Goal: Information Seeking & Learning: Learn about a topic

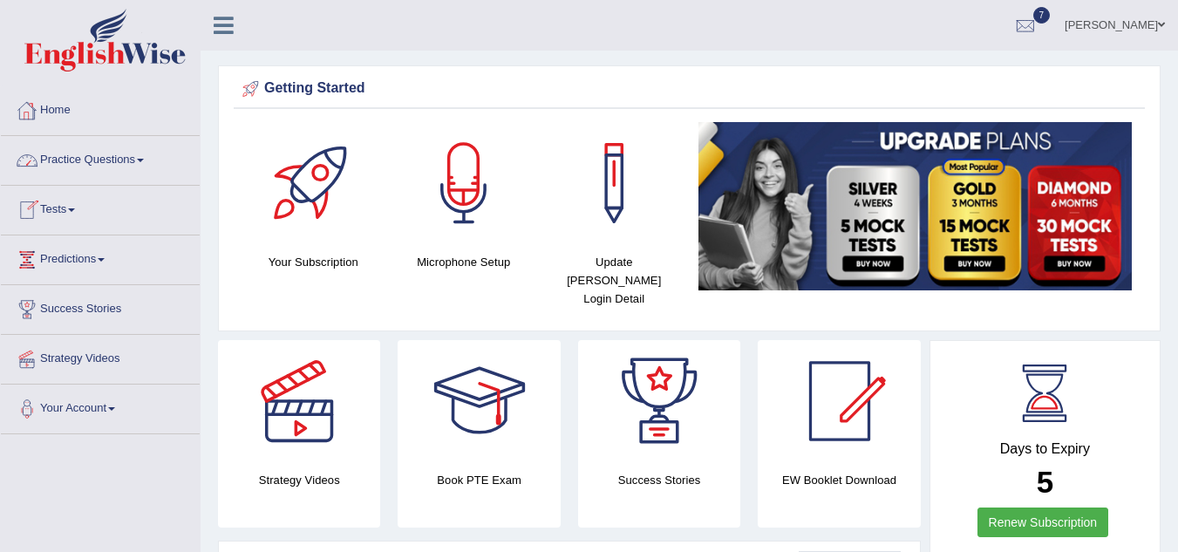
click at [74, 160] on link "Practice Questions" at bounding box center [100, 158] width 199 height 44
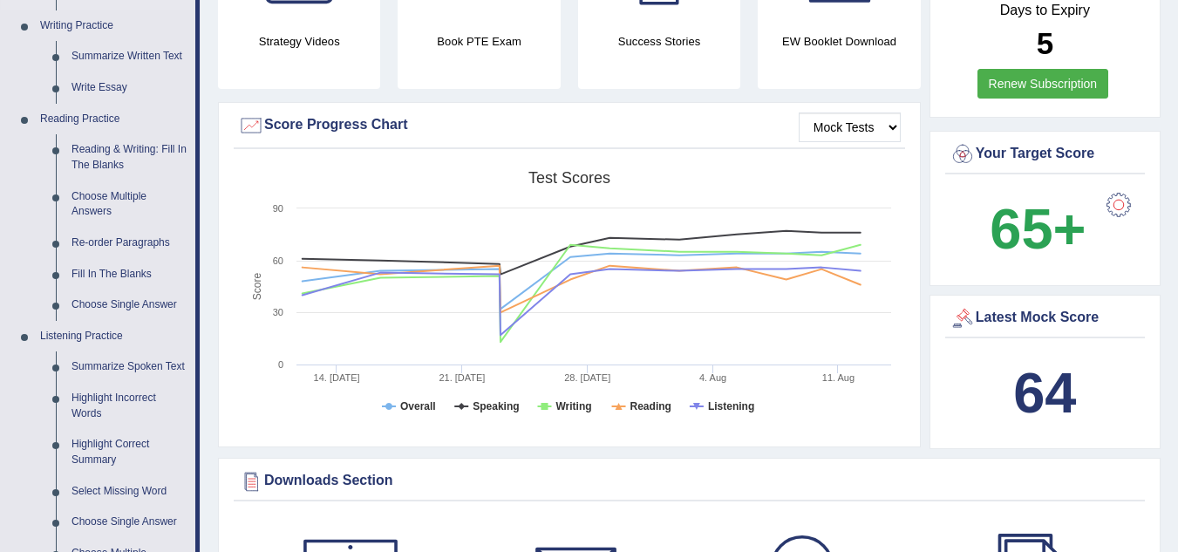
scroll to position [438, 0]
click at [115, 157] on link "Reading & Writing: Fill In The Blanks" at bounding box center [130, 158] width 132 height 46
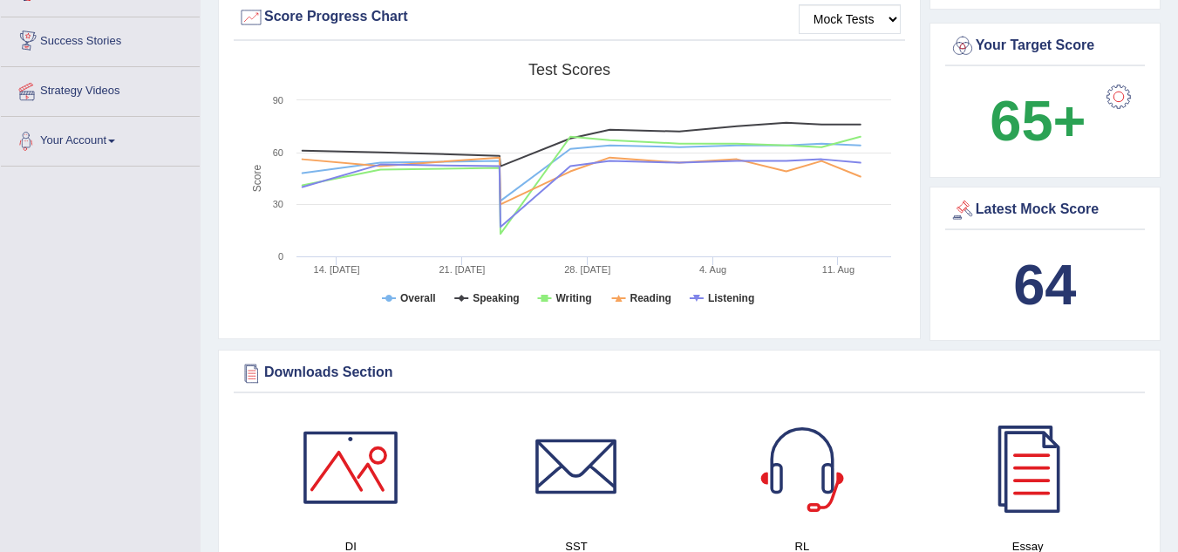
click at [115, 157] on link "Your Account" at bounding box center [100, 139] width 199 height 44
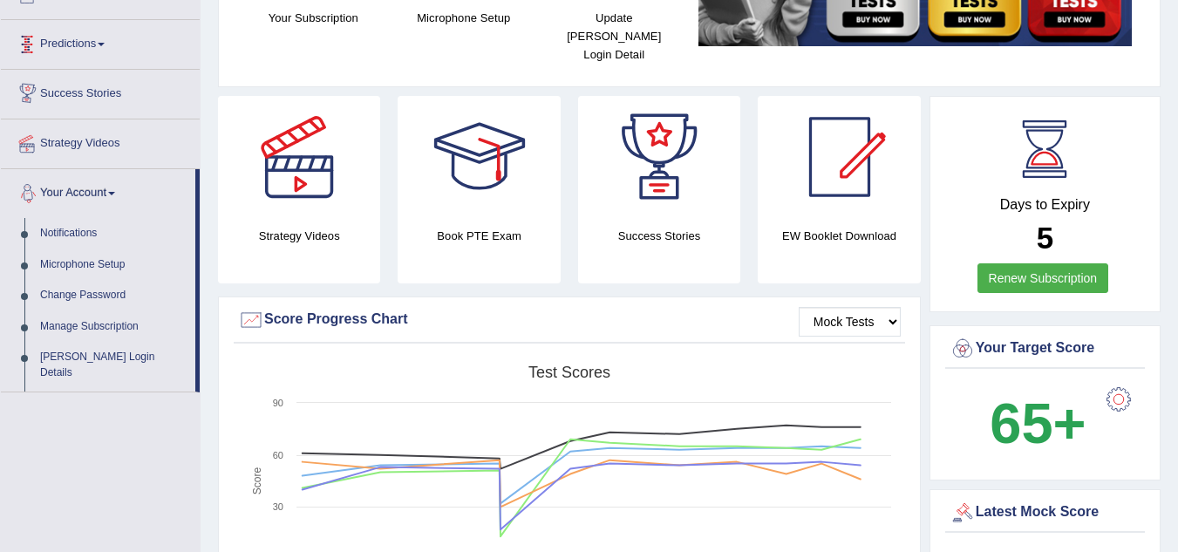
scroll to position [243, 0]
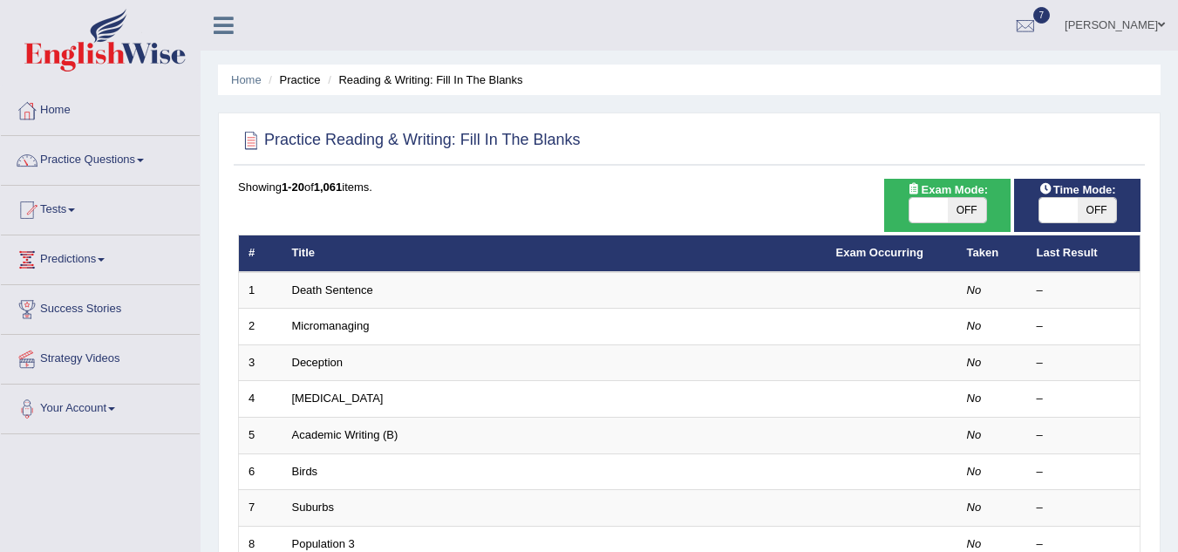
click at [969, 204] on span "OFF" at bounding box center [967, 210] width 38 height 24
checkbox input "true"
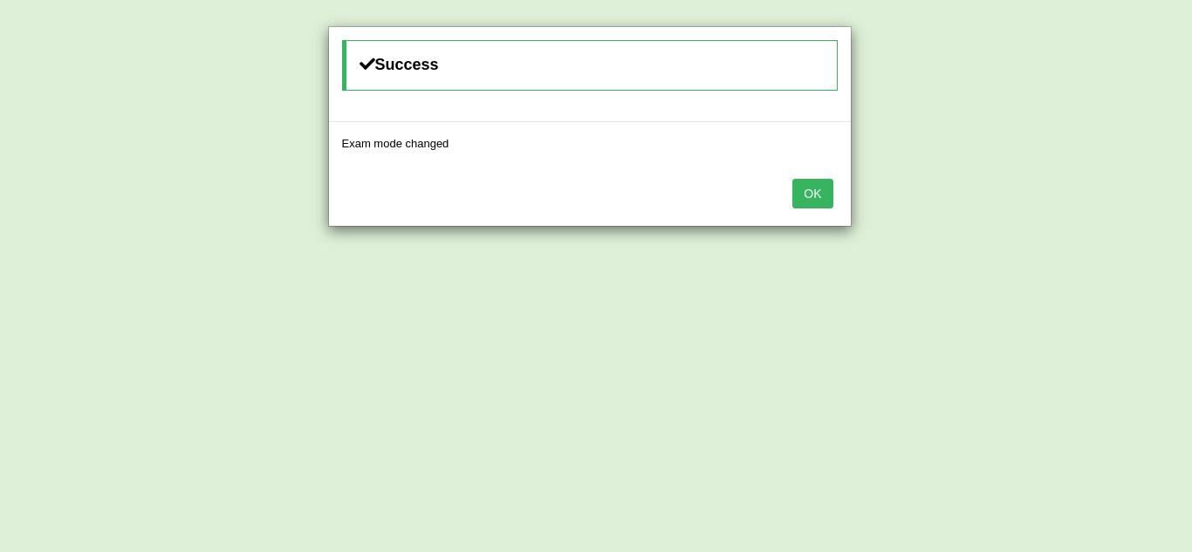
click at [815, 191] on button "OK" at bounding box center [812, 194] width 40 height 30
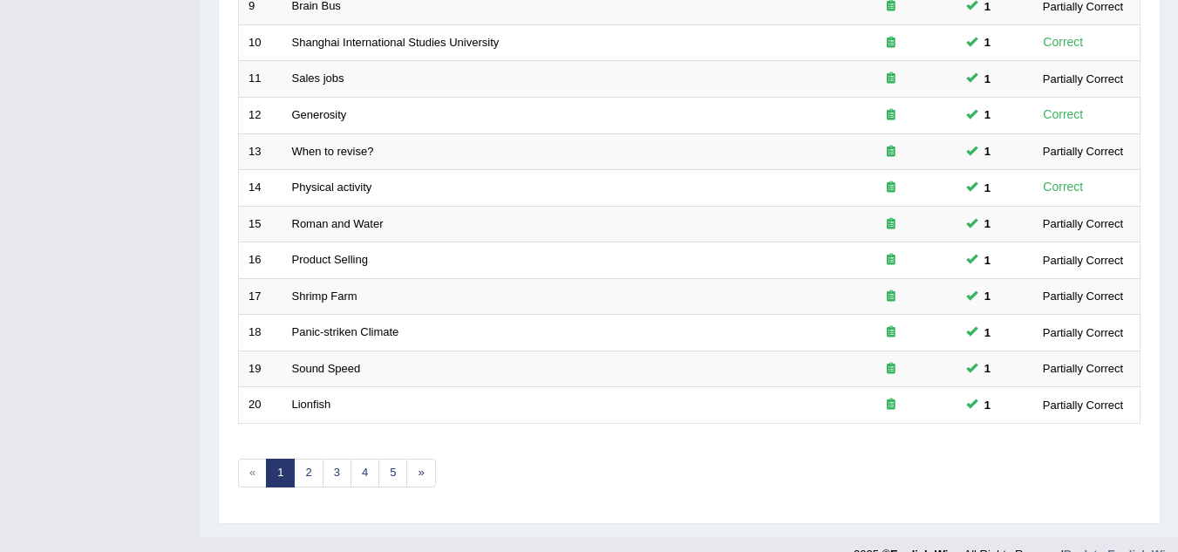
scroll to position [603, 0]
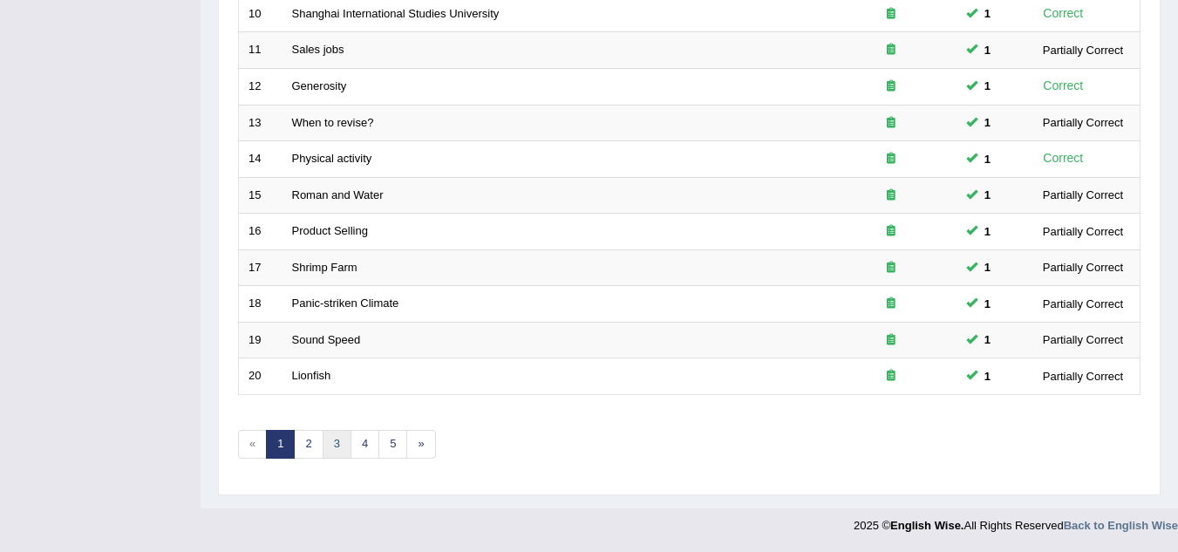
click at [331, 433] on link "3" at bounding box center [337, 444] width 29 height 29
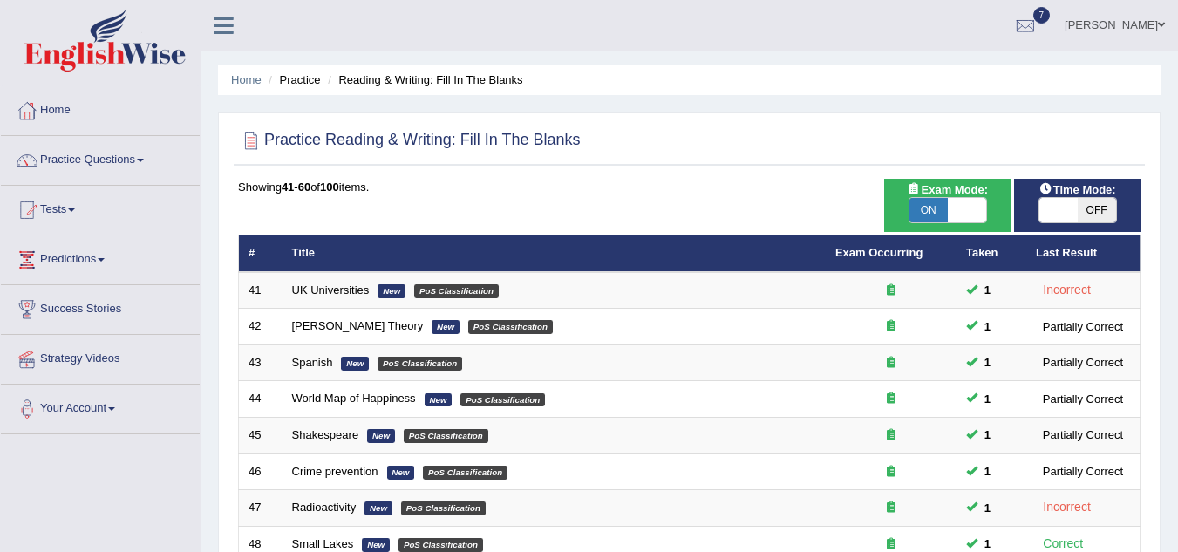
click at [359, 442] on td "Shakespeare New PoS Classification" at bounding box center [554, 436] width 543 height 37
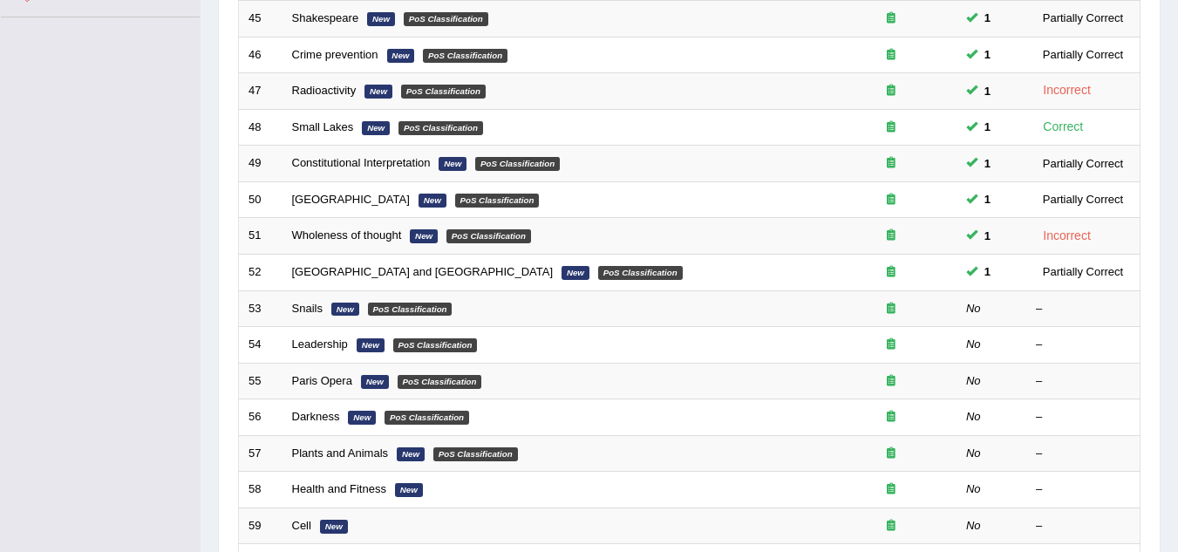
scroll to position [418, 0]
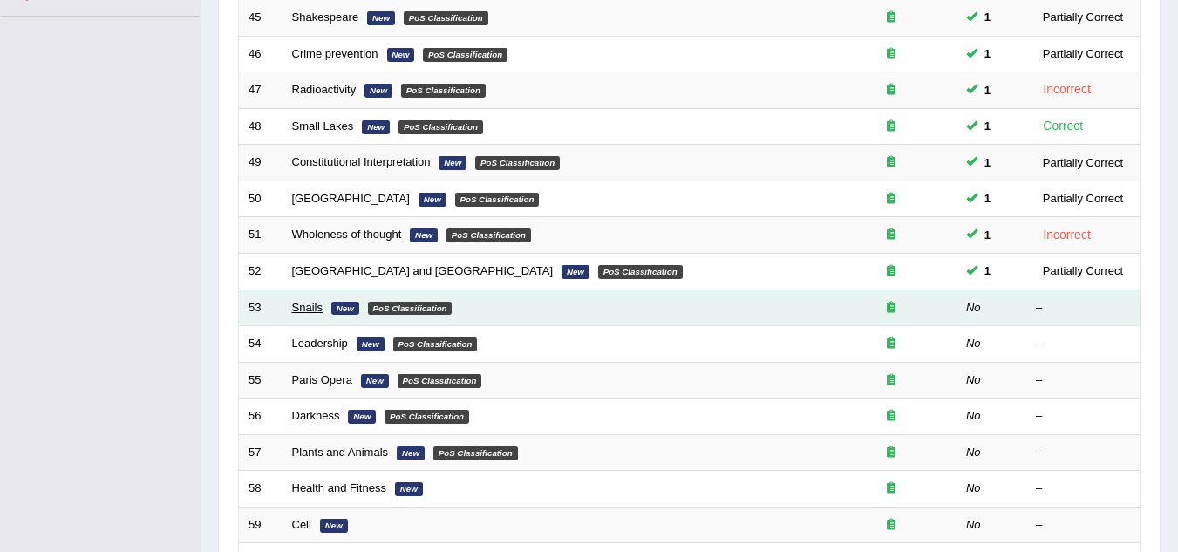
click at [300, 310] on link "Snails" at bounding box center [307, 307] width 31 height 13
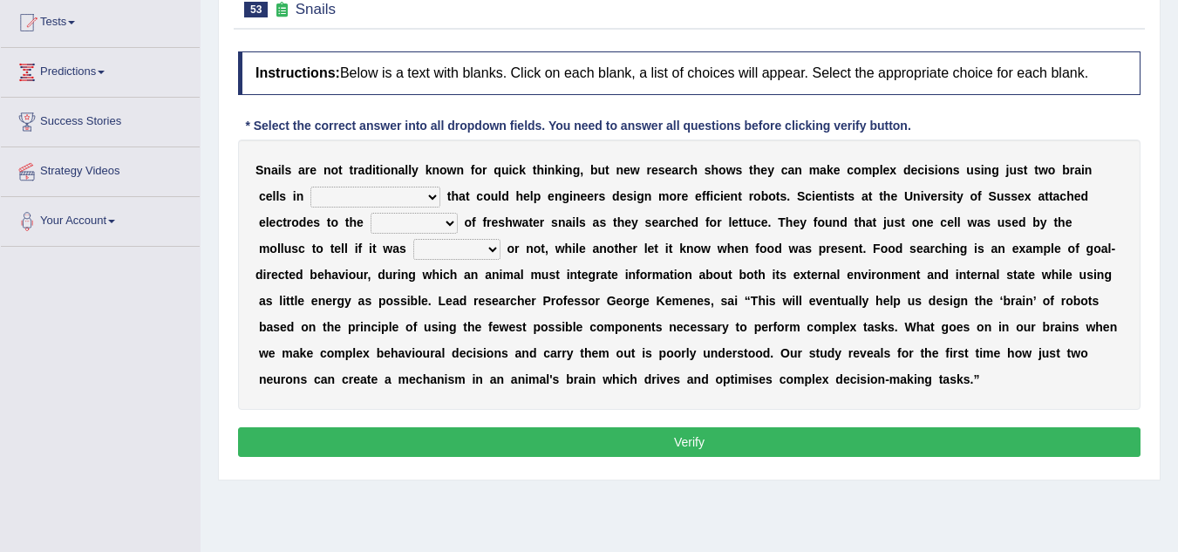
scroll to position [187, 0]
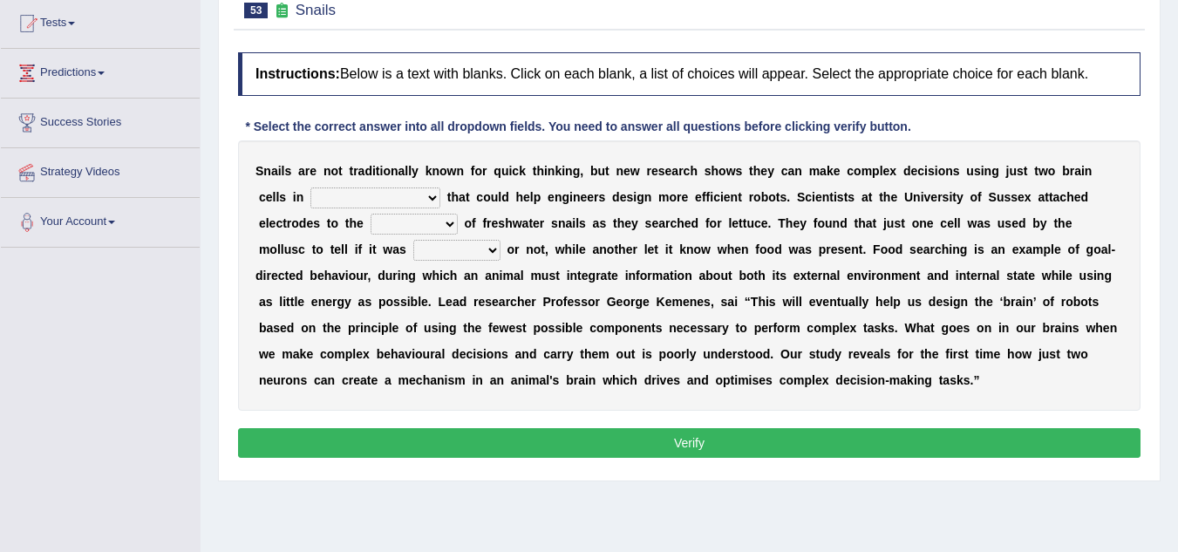
click at [435, 193] on select "decisions findings results recommendations" at bounding box center [376, 198] width 130 height 21
click at [311, 188] on select "decisions findings results recommendations" at bounding box center [376, 198] width 130 height 21
click at [432, 198] on select "decisions findings results recommendations" at bounding box center [376, 198] width 130 height 21
select select "decisions"
click at [311, 188] on select "decisions findings results recommendations" at bounding box center [376, 198] width 130 height 21
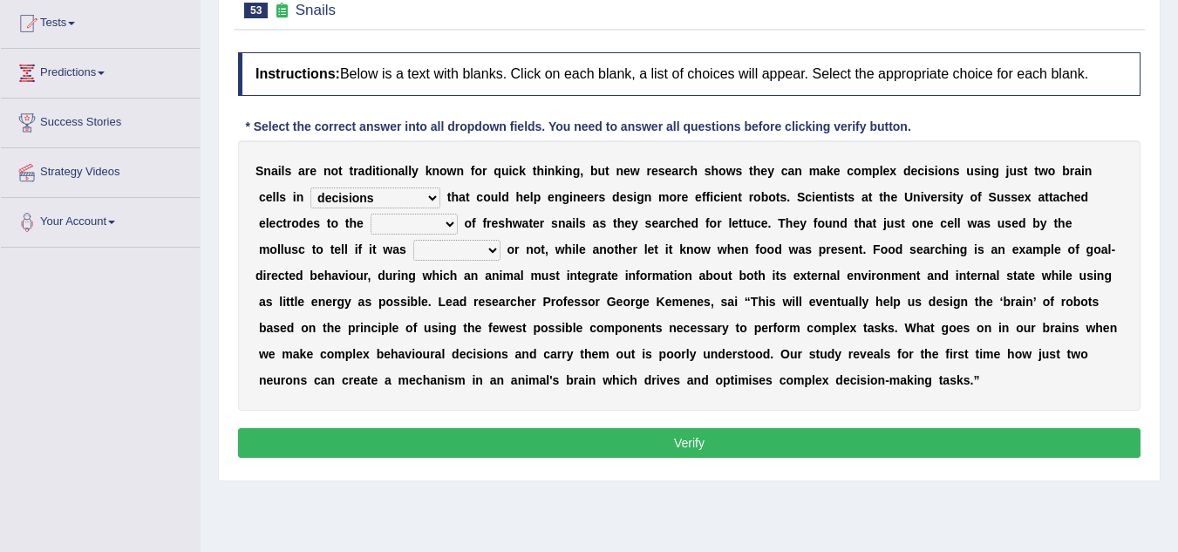
click at [452, 229] on select "heads brains skulls top" at bounding box center [414, 224] width 87 height 21
select select "heads"
click at [371, 214] on select "heads brains skulls top" at bounding box center [414, 224] width 87 height 21
click at [495, 244] on select "empty hungry full satisfied" at bounding box center [456, 250] width 87 height 21
select select "hungry"
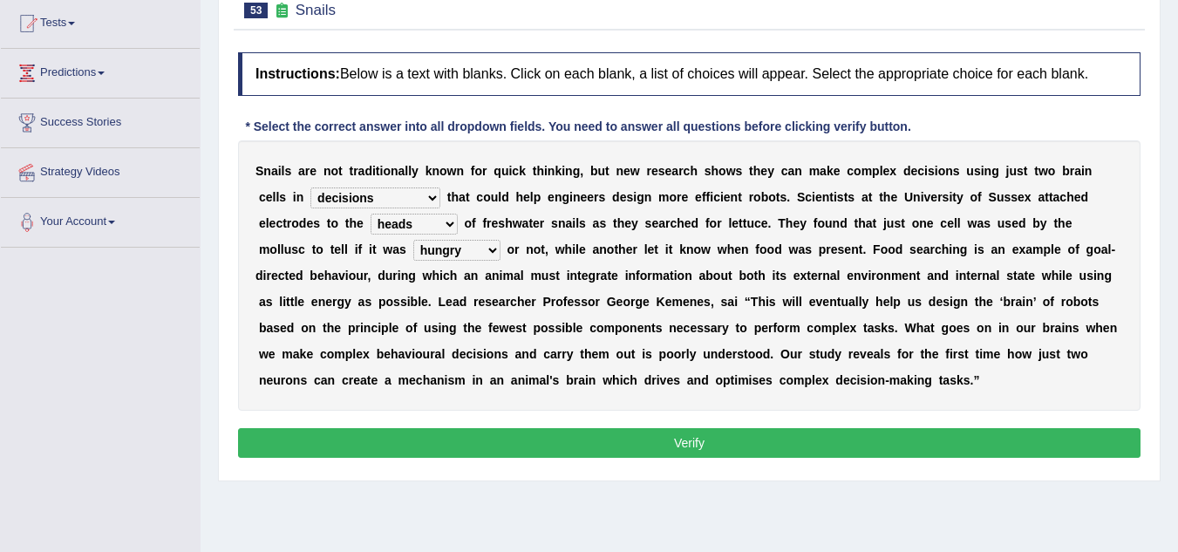
click at [413, 240] on select "empty hungry full satisfied" at bounding box center [456, 250] width 87 height 21
click at [516, 434] on button "Verify" at bounding box center [689, 443] width 903 height 30
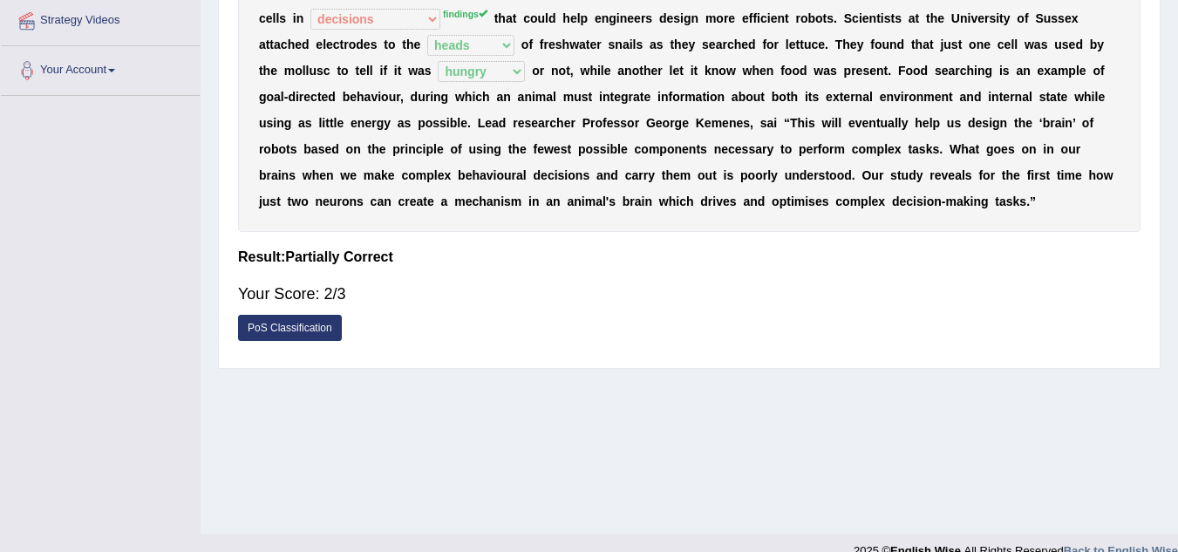
scroll to position [0, 0]
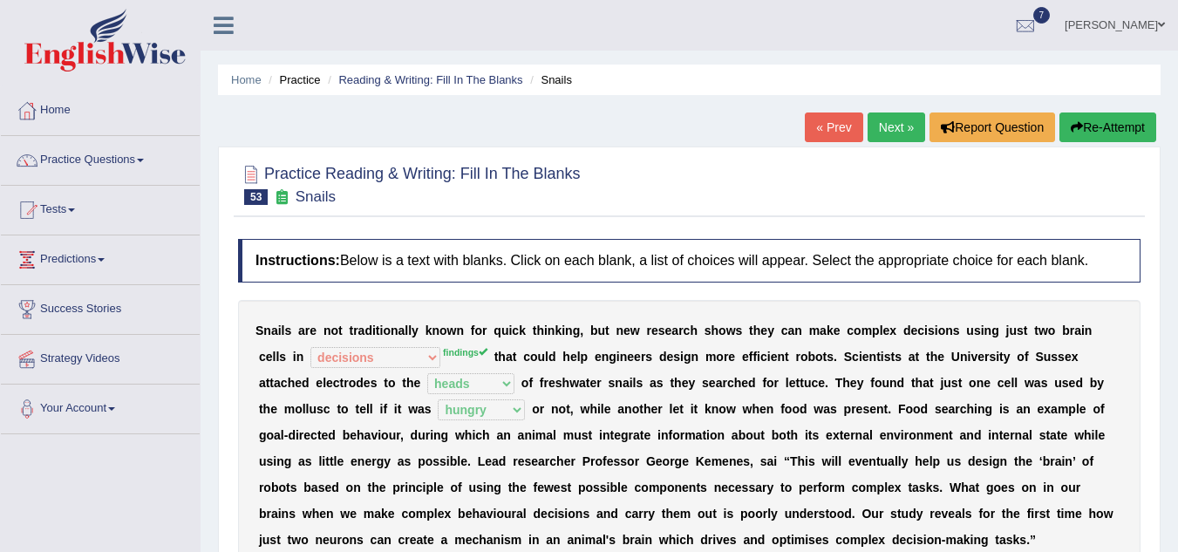
click at [893, 135] on link "Next »" at bounding box center [897, 128] width 58 height 30
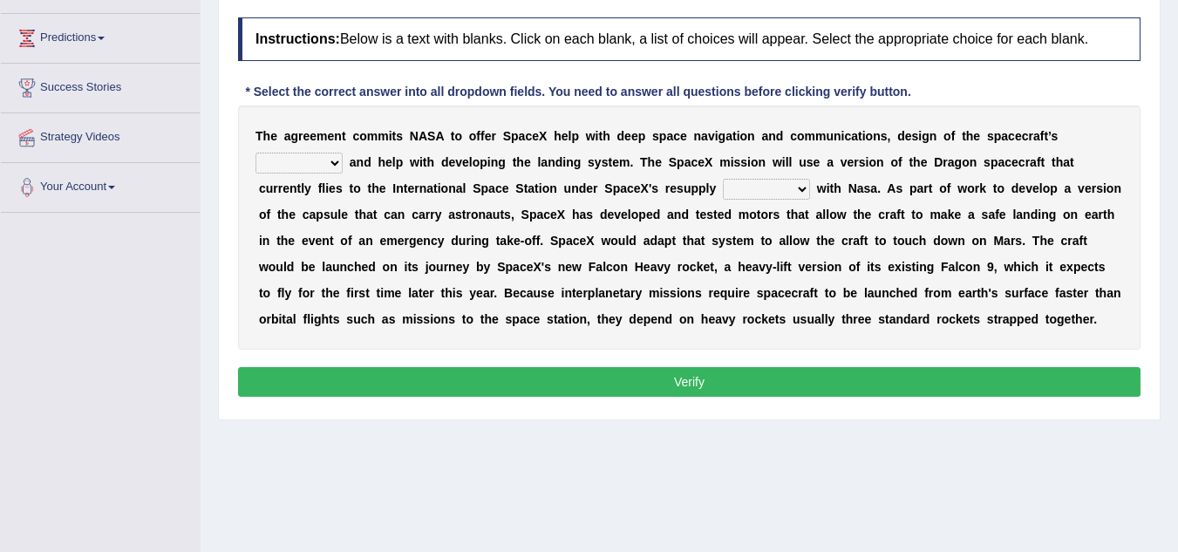
scroll to position [207, 0]
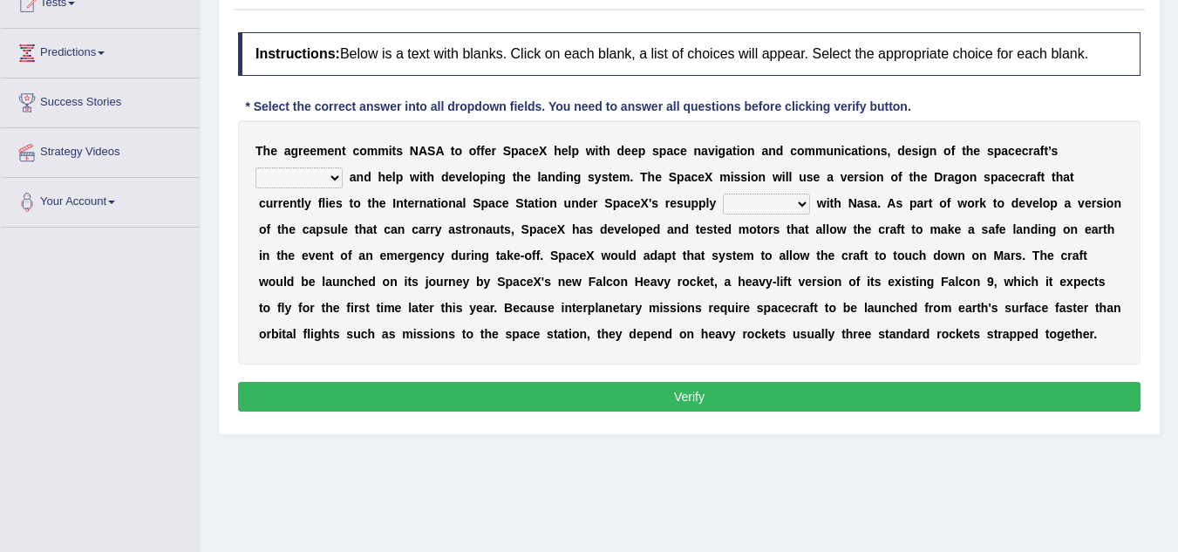
click at [333, 181] on select "line path track trajectory" at bounding box center [299, 177] width 87 height 21
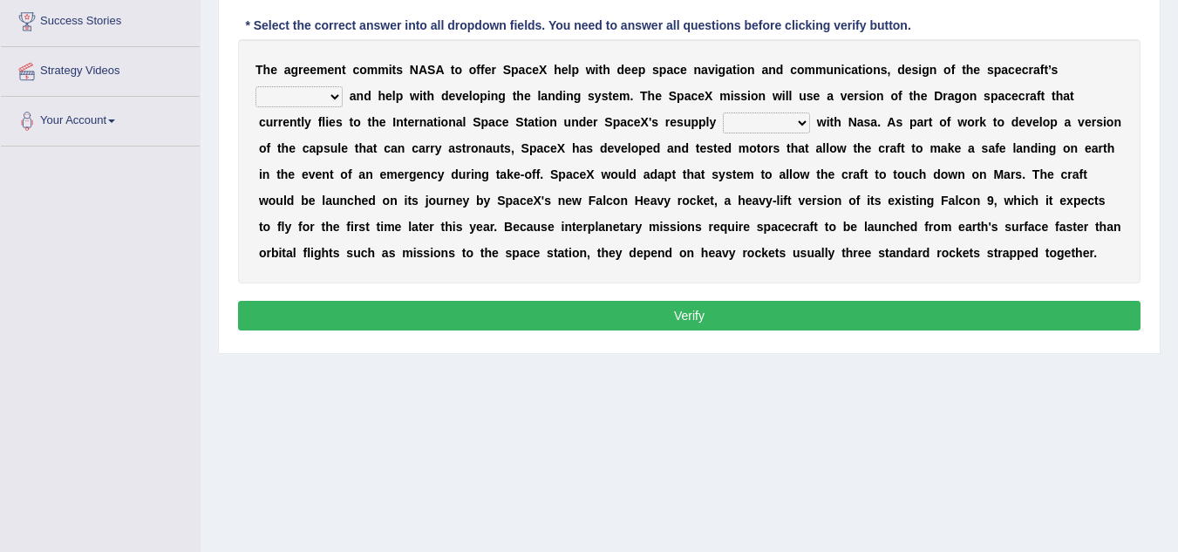
scroll to position [243, 0]
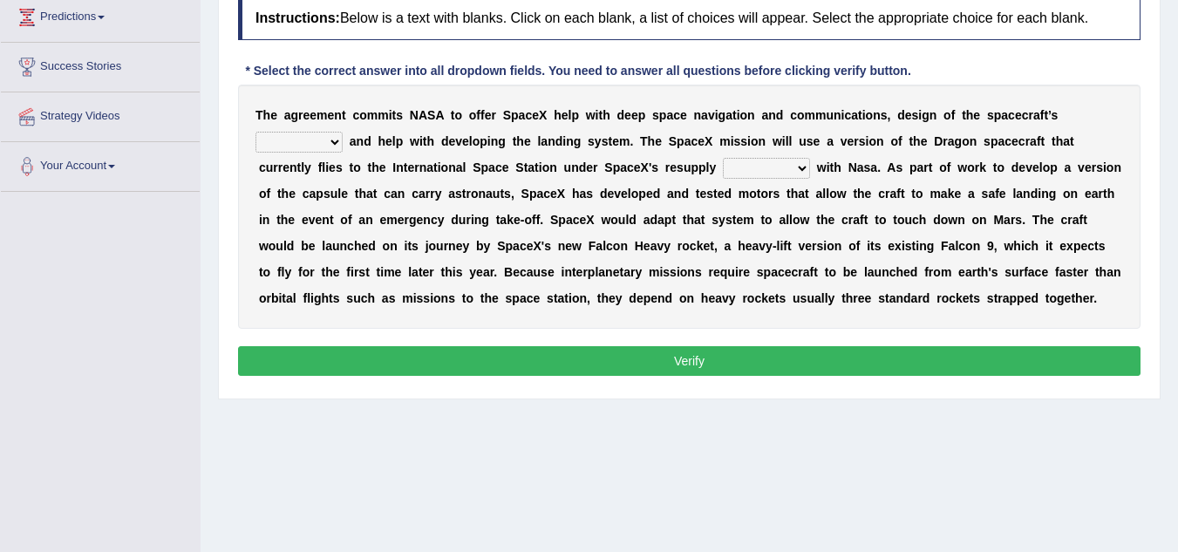
click at [287, 137] on select "line path track trajectory" at bounding box center [299, 142] width 87 height 21
select select "track"
click at [256, 132] on select "line path track trajectory" at bounding box center [299, 142] width 87 height 21
click at [806, 168] on select "contracts deals connect relate" at bounding box center [766, 168] width 87 height 21
select select "deals"
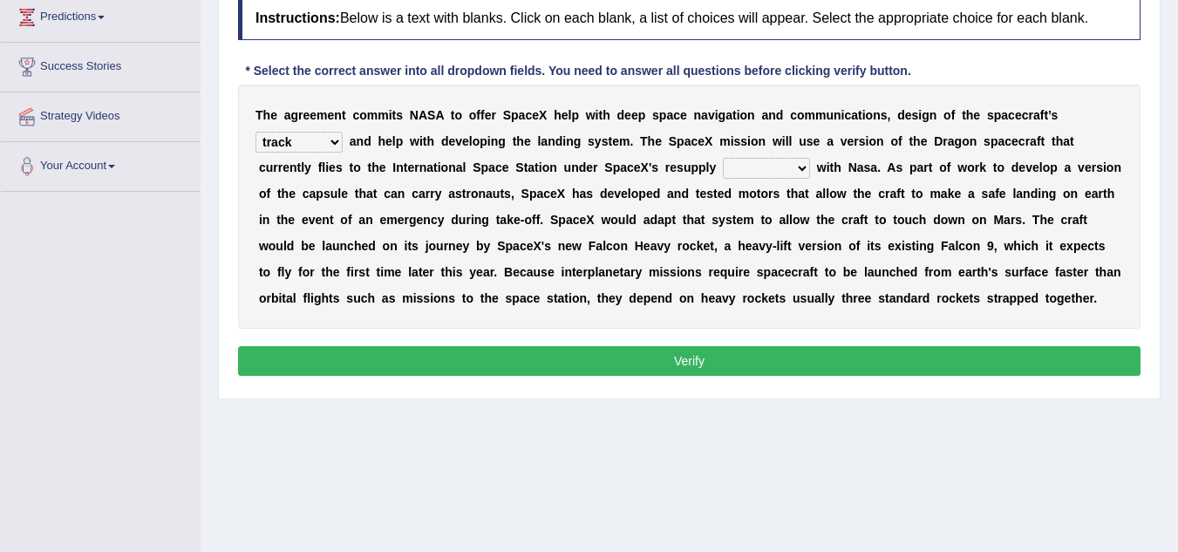
click at [723, 158] on select "contracts deals connect relate" at bounding box center [766, 168] width 87 height 21
click at [585, 368] on button "Verify" at bounding box center [689, 361] width 903 height 30
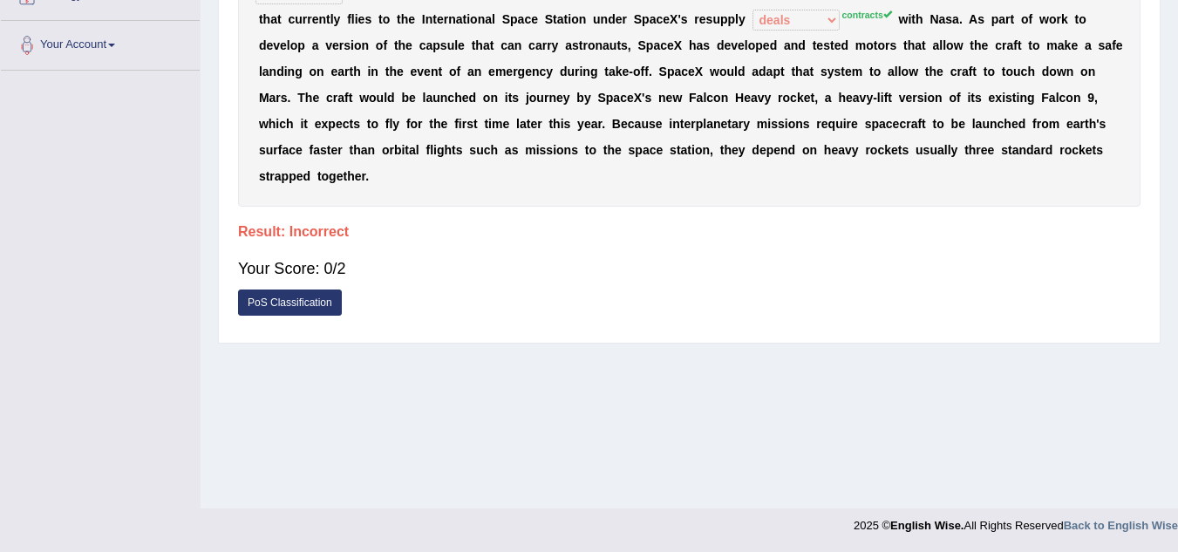
scroll to position [0, 0]
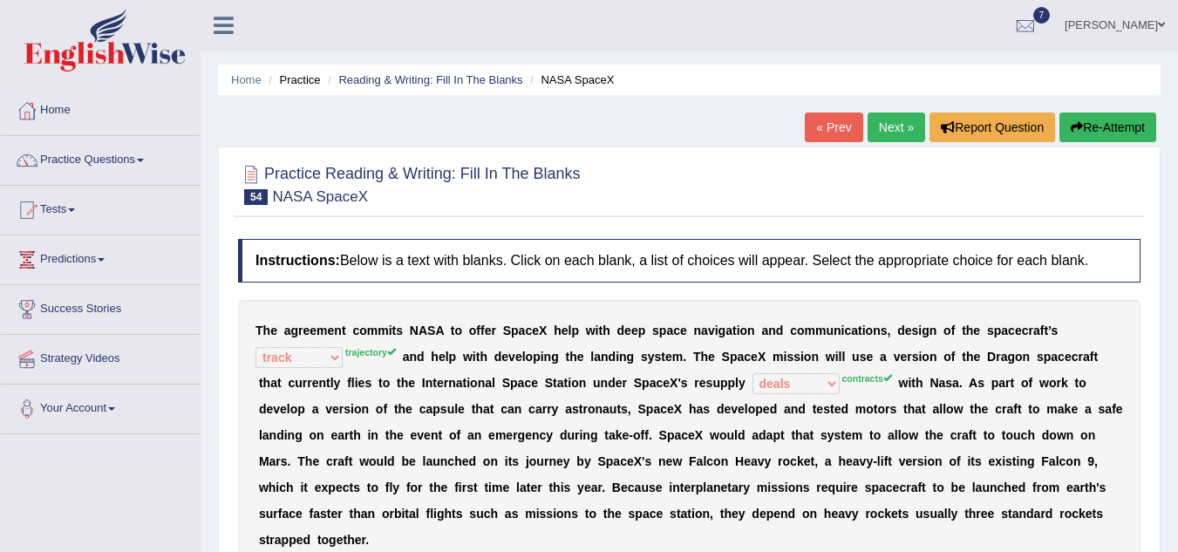
click at [1085, 133] on button "Re-Attempt" at bounding box center [1108, 128] width 97 height 30
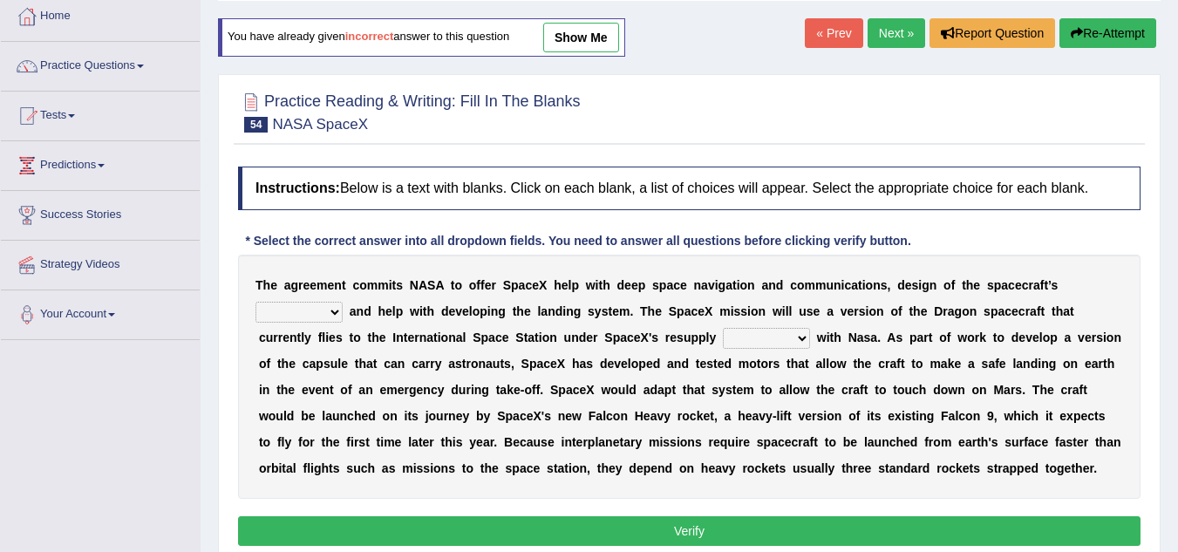
scroll to position [99, 0]
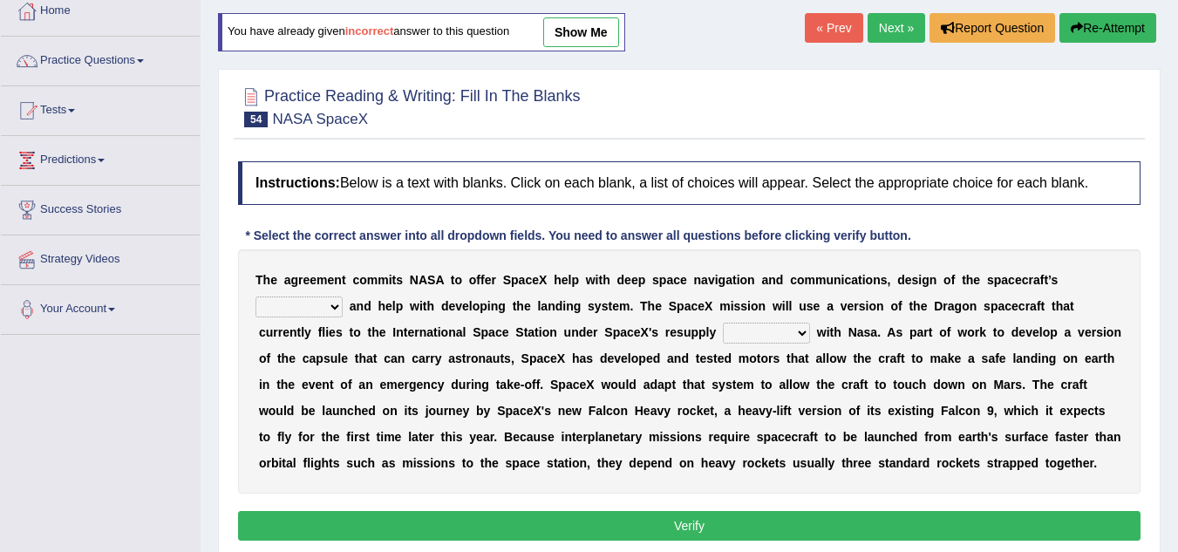
click at [795, 337] on select "contracts deals connect relate" at bounding box center [766, 333] width 87 height 21
click at [874, 34] on link "Next »" at bounding box center [897, 28] width 58 height 30
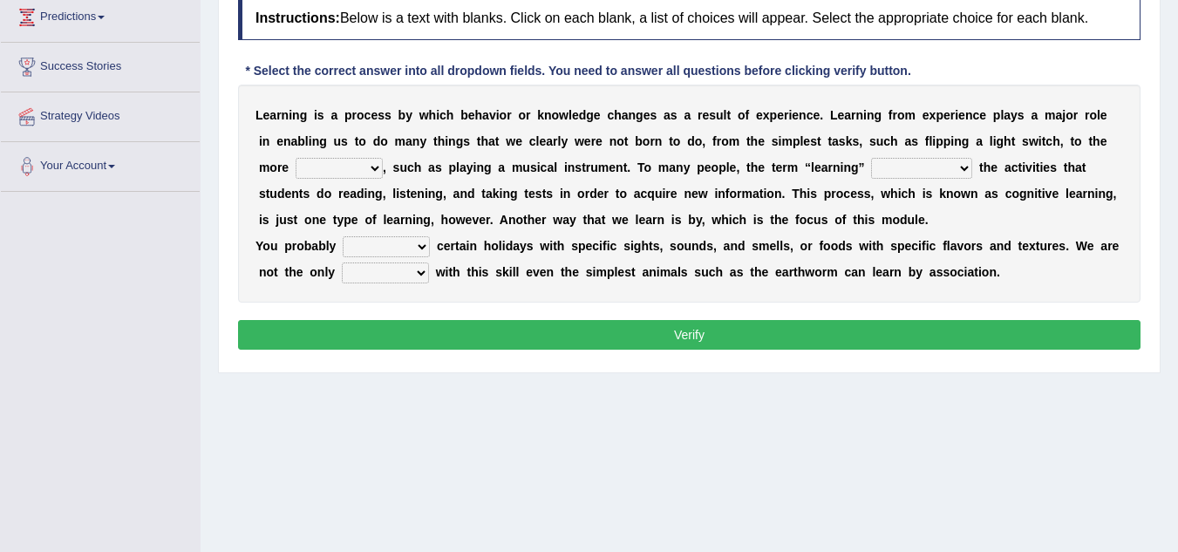
scroll to position [241, 0]
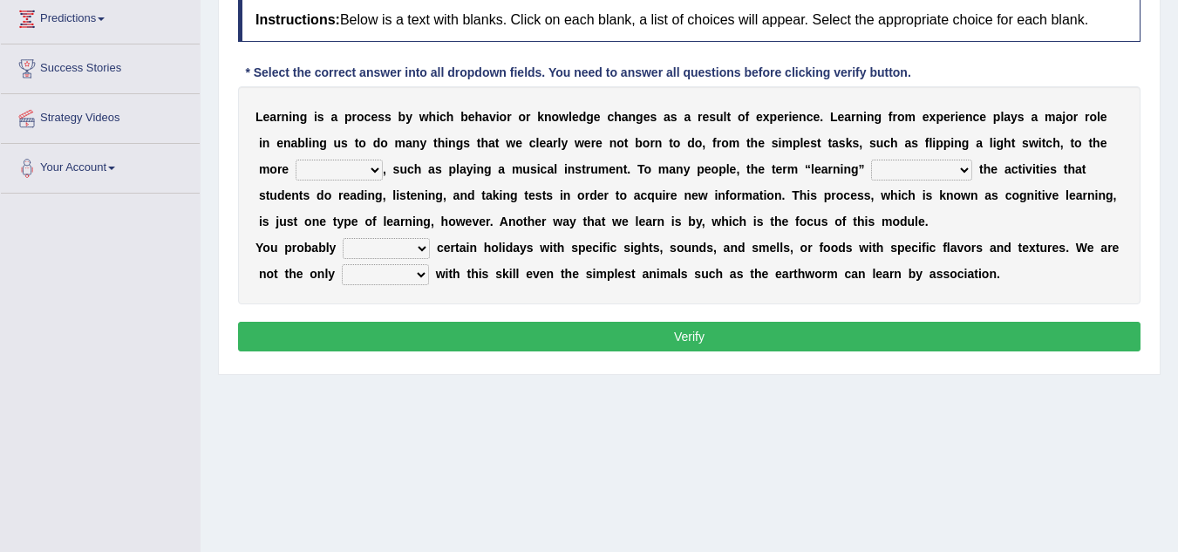
click at [372, 172] on select "compound complex composite manifold" at bounding box center [339, 170] width 87 height 21
click at [713, 206] on div "L e a r n i n g i s a p r o c e s s b y w h i c h b e h a v i o r o r k n o w l…" at bounding box center [689, 195] width 903 height 218
click at [939, 174] on select "signify was signified signifies signified" at bounding box center [921, 170] width 101 height 21
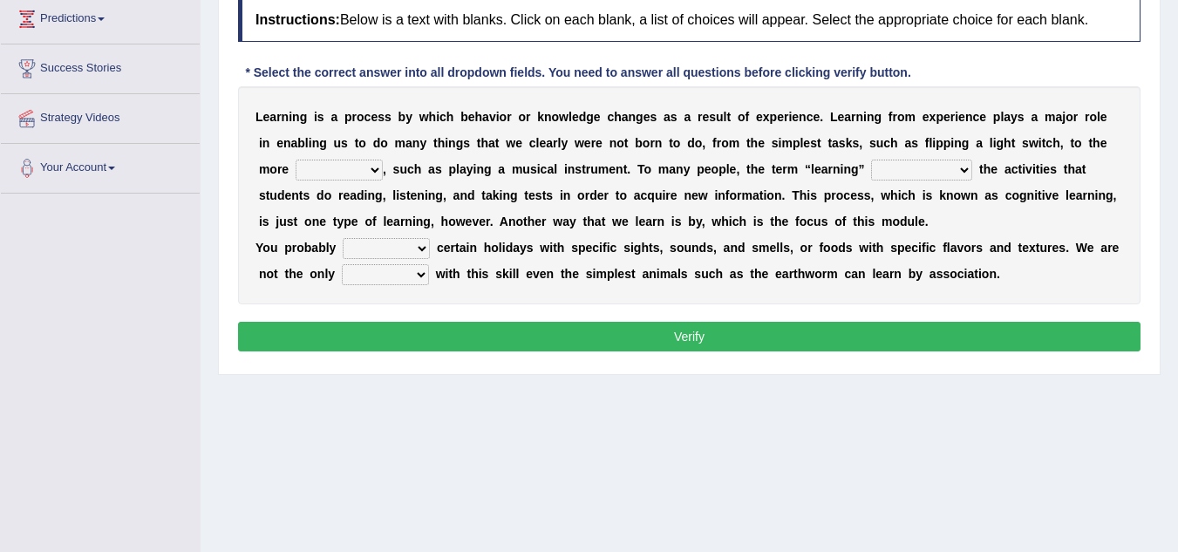
select select "signifies"
click at [871, 160] on select "signify was signified signifies signified" at bounding box center [921, 170] width 101 height 21
click at [406, 251] on select "league mix associate identify" at bounding box center [386, 248] width 87 height 21
select select "identify"
click at [343, 238] on select "league mix associate identify" at bounding box center [386, 248] width 87 height 21
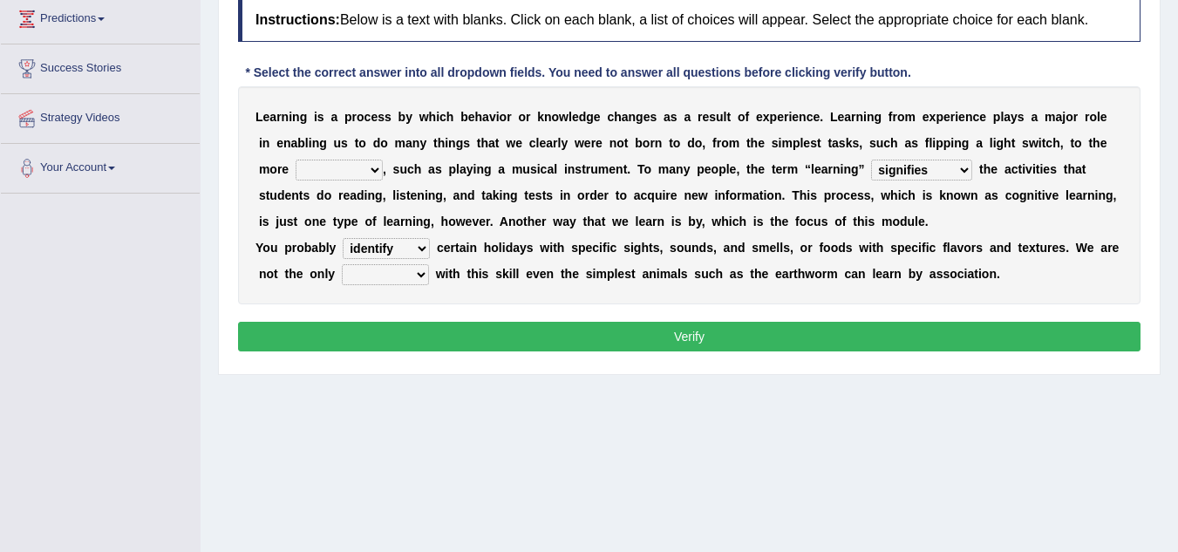
click at [407, 280] on select "class types categories species" at bounding box center [385, 274] width 87 height 21
select select "categories"
click at [342, 264] on select "class types categories species" at bounding box center [385, 274] width 87 height 21
click at [311, 171] on select "compound complex composite manifold" at bounding box center [339, 170] width 87 height 21
select select "complex"
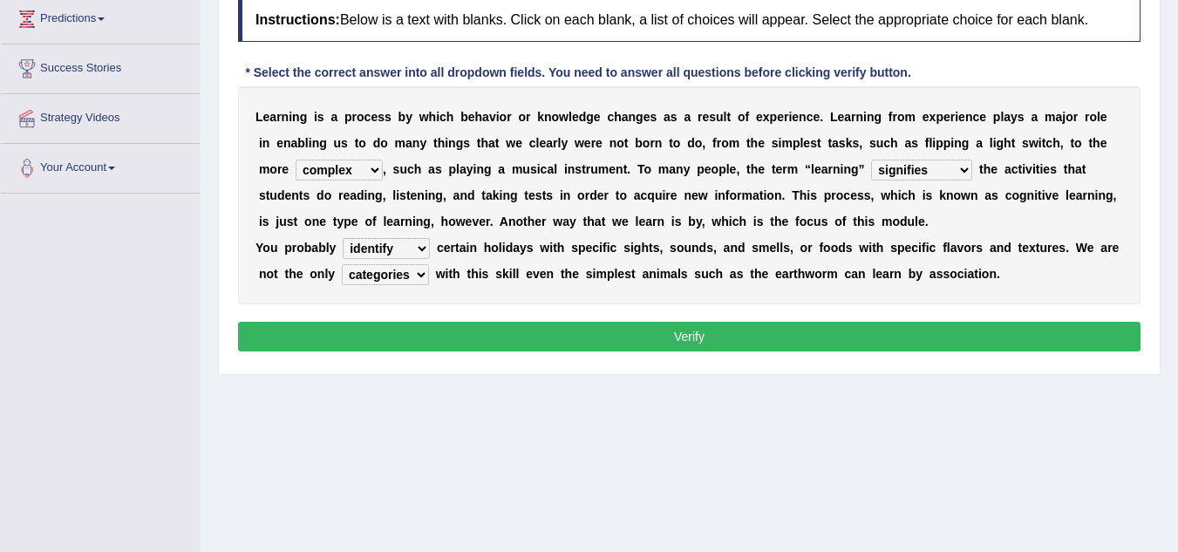
click at [296, 160] on select "compound complex composite manifold" at bounding box center [339, 170] width 87 height 21
click at [363, 328] on button "Verify" at bounding box center [689, 337] width 903 height 30
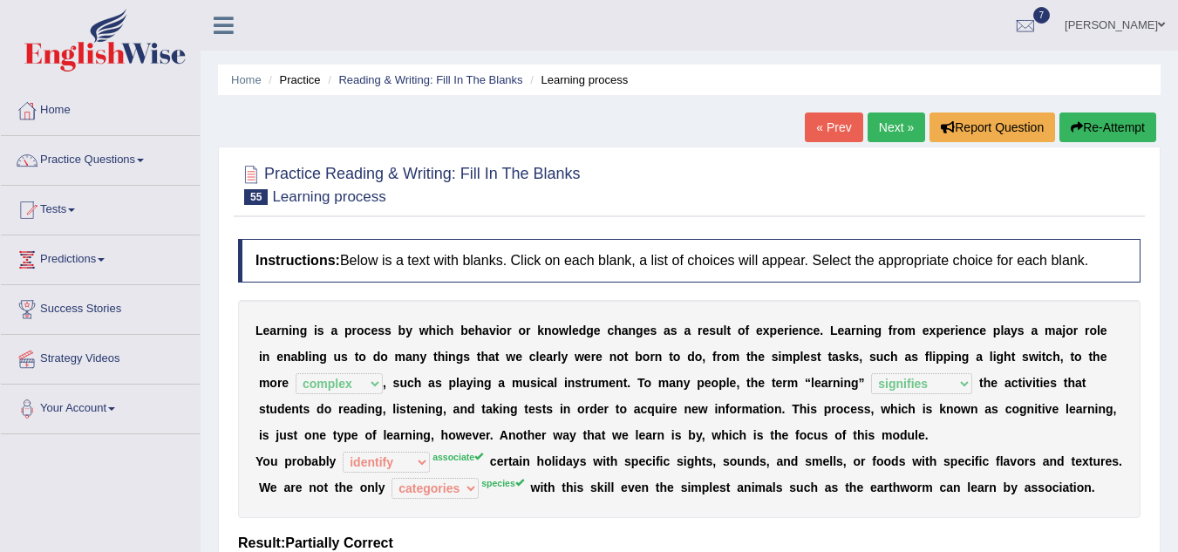
scroll to position [126, 0]
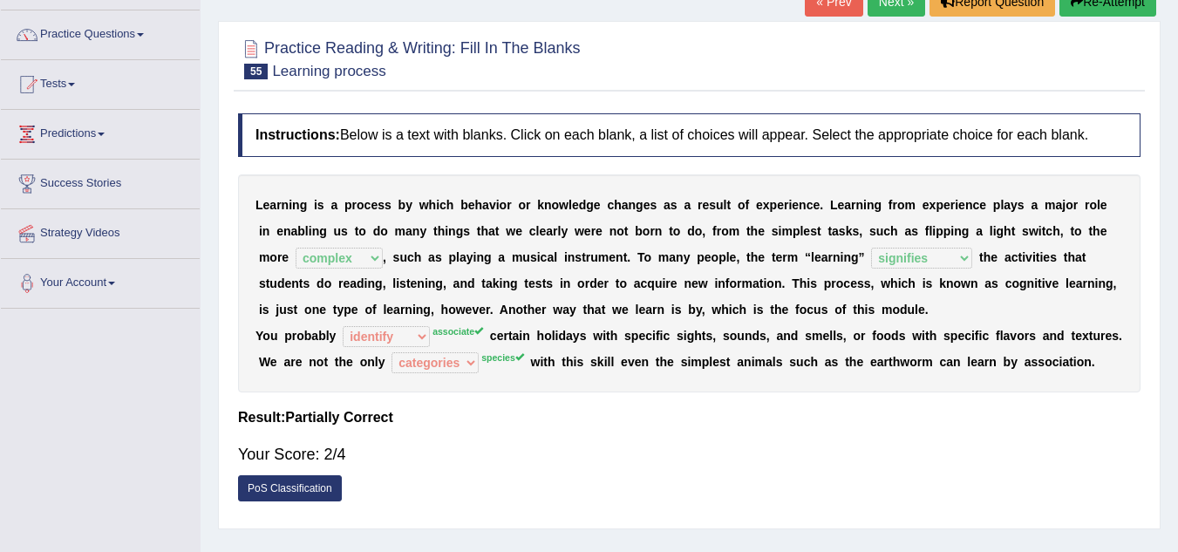
click at [880, 6] on link "Next »" at bounding box center [897, 2] width 58 height 30
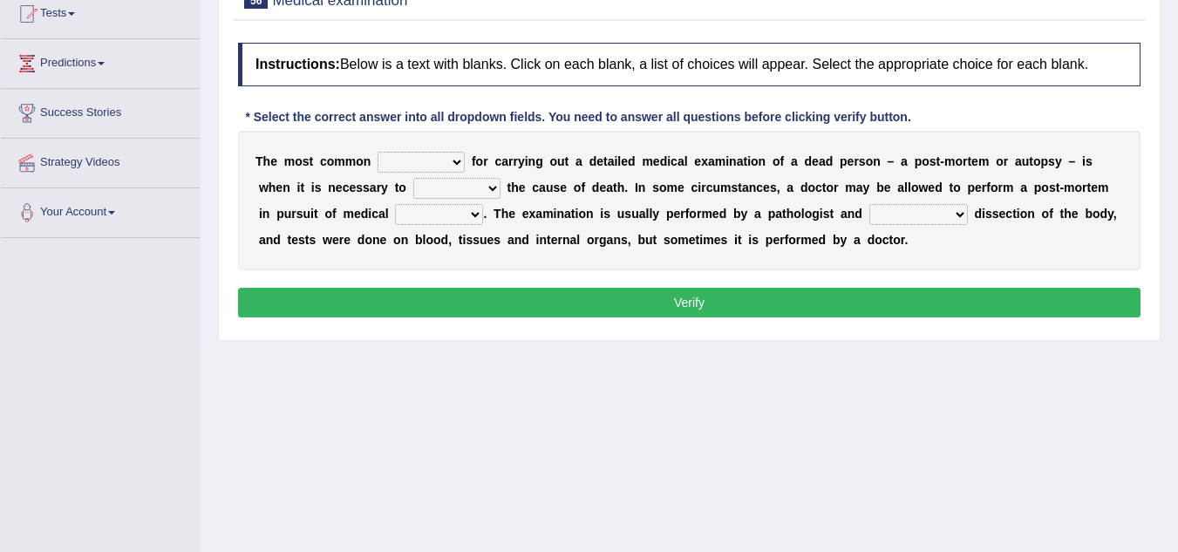
scroll to position [195, 0]
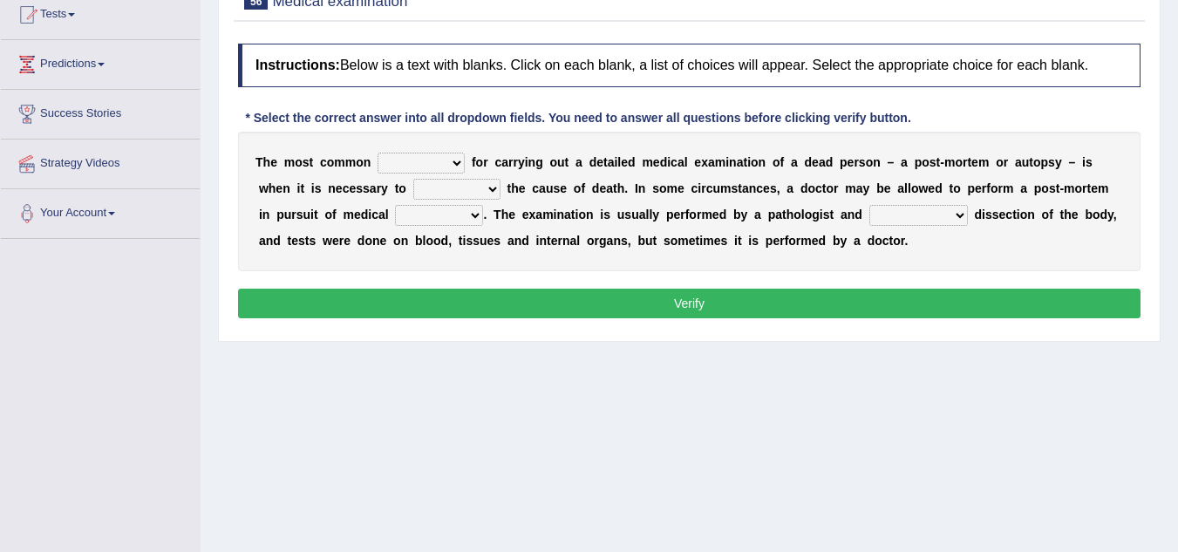
click at [422, 168] on select "reason root point issue" at bounding box center [421, 163] width 87 height 21
click at [582, 222] on div "T h e m o s t c o m m o n reason root point issue f o r c a r r y i n g o u t a…" at bounding box center [689, 202] width 903 height 140
click at [482, 193] on select "establish create form inaugurate" at bounding box center [456, 189] width 87 height 21
select select "inaugurate"
click at [413, 179] on select "establish create form inaugurate" at bounding box center [456, 189] width 87 height 21
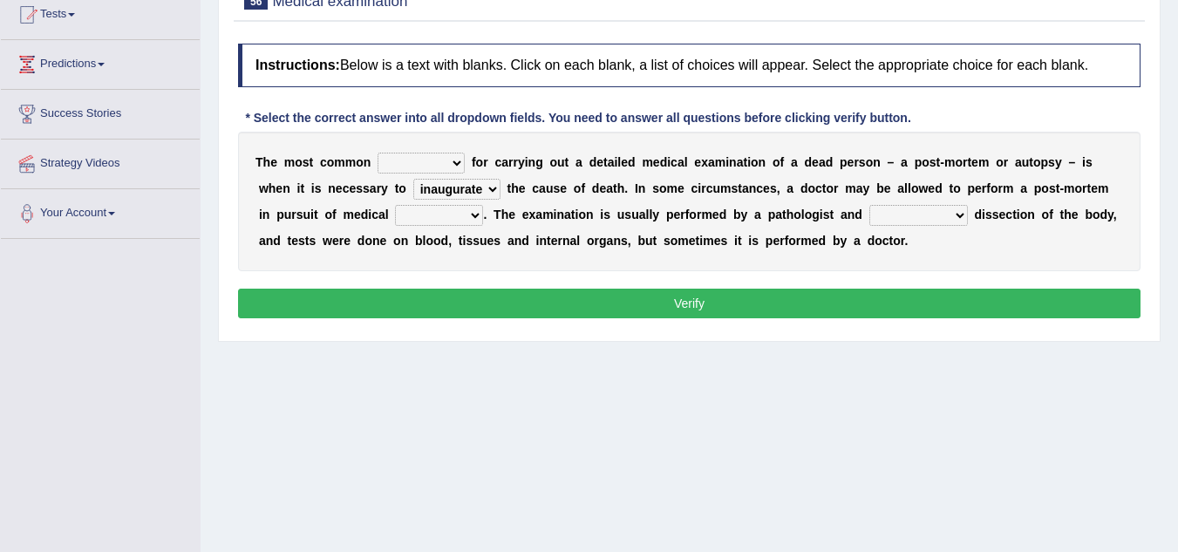
click at [461, 215] on select "point theory knowledge system" at bounding box center [439, 215] width 88 height 21
select select "knowledge"
click at [395, 205] on select "point theory knowledge system" at bounding box center [439, 215] width 88 height 21
click at [948, 219] on select "requires entails involves necessitates" at bounding box center [919, 215] width 99 height 21
select select "necessitates"
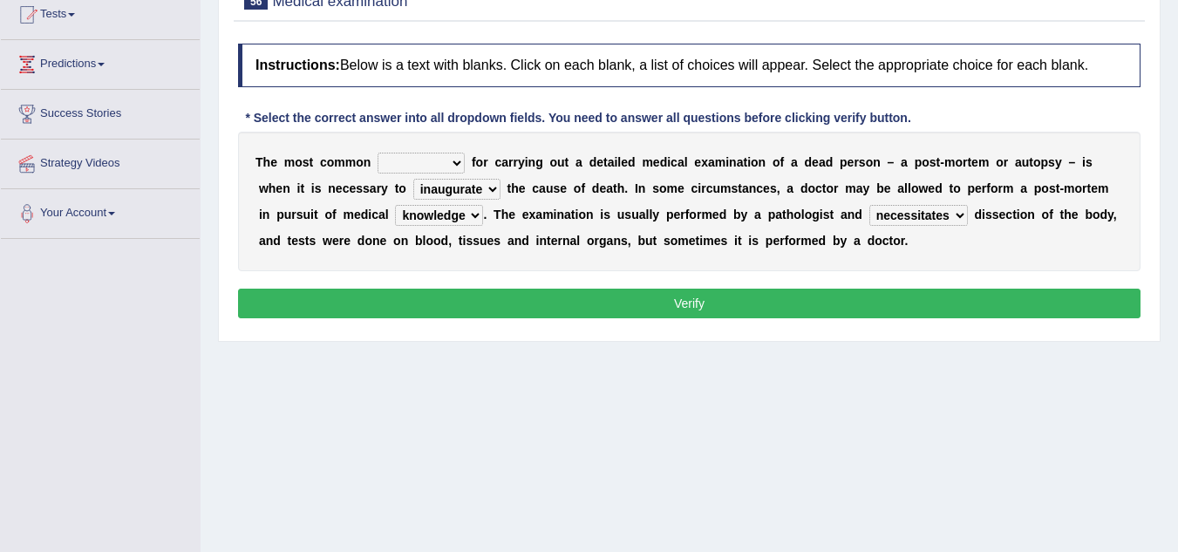
click at [870, 205] on select "requires entails involves necessitates" at bounding box center [919, 215] width 99 height 21
click at [407, 167] on select "reason root point issue" at bounding box center [421, 163] width 87 height 21
select select "reason"
click at [378, 153] on select "reason root point issue" at bounding box center [421, 163] width 87 height 21
click at [395, 304] on button "Verify" at bounding box center [689, 304] width 903 height 30
